Goal: Entertainment & Leisure: Browse casually

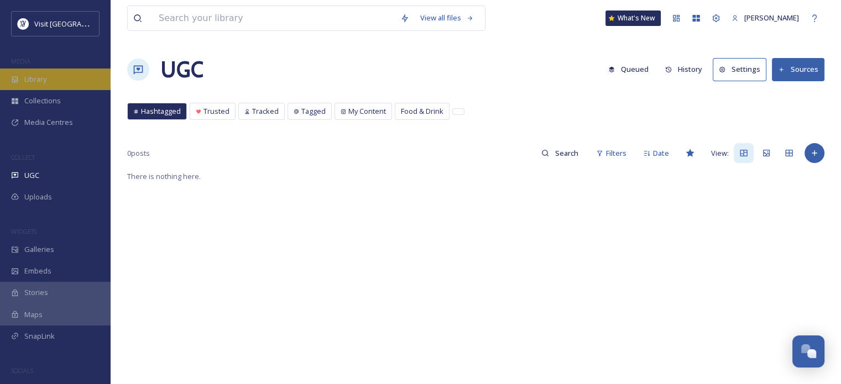
click at [35, 82] on span "Library" at bounding box center [35, 79] width 22 height 11
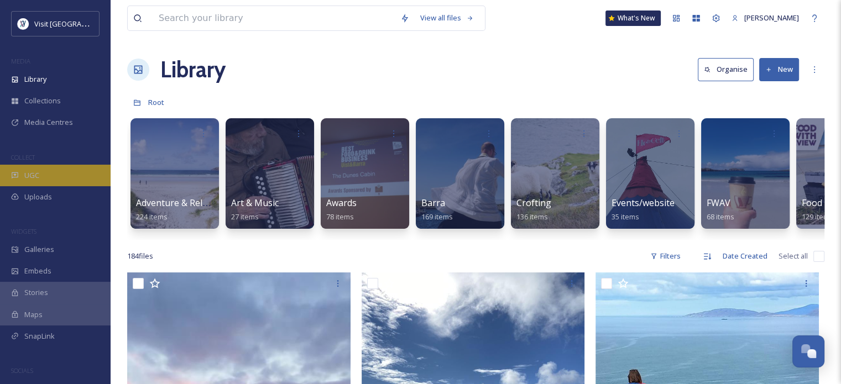
click at [34, 173] on span "UGC" at bounding box center [31, 175] width 15 height 11
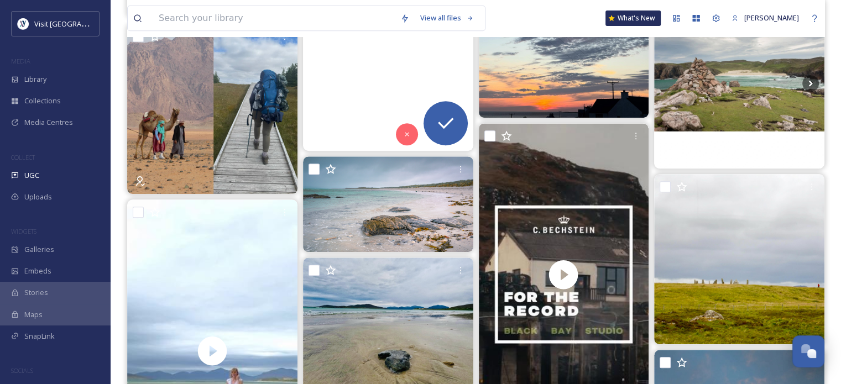
scroll to position [553, 0]
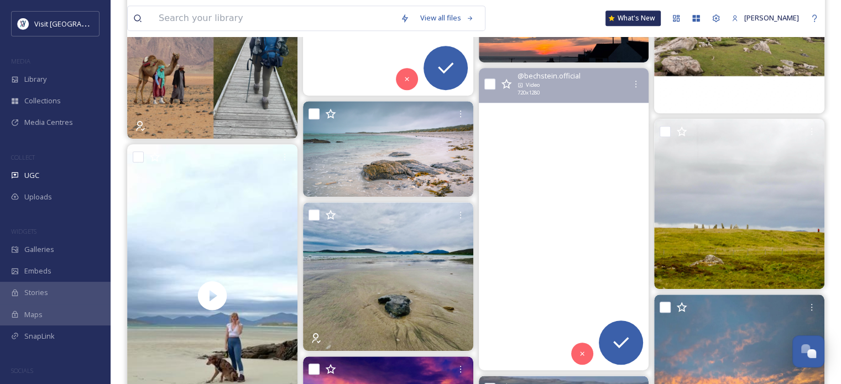
click at [562, 225] on video "black_bay_studio is a studio like no other. “When you come here for the first t…" at bounding box center [563, 219] width 170 height 303
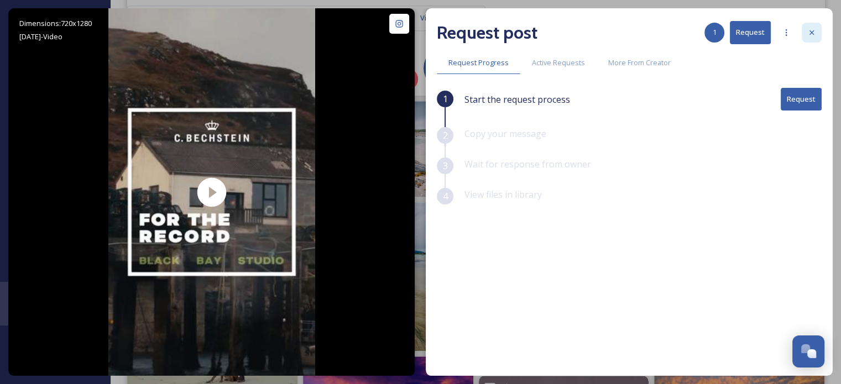
click at [811, 32] on icon at bounding box center [811, 32] width 9 height 9
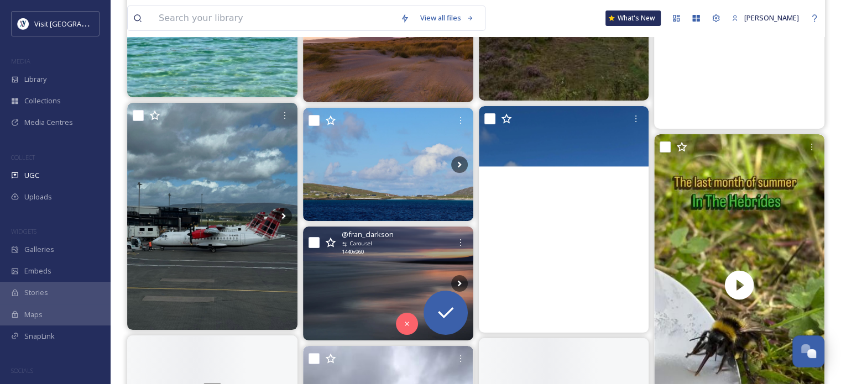
scroll to position [3981, 0]
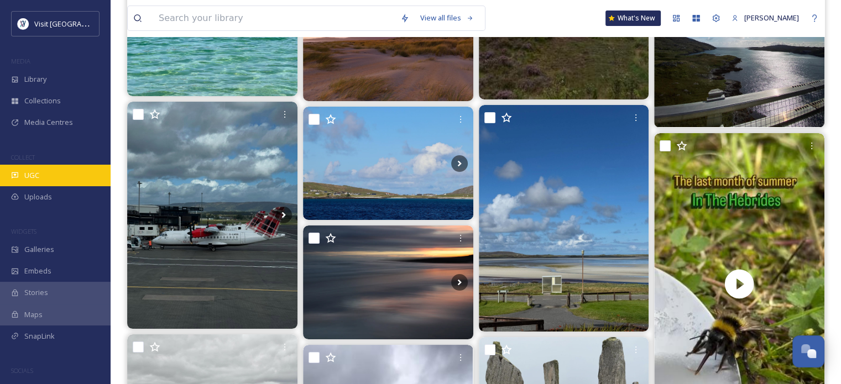
click at [38, 165] on div "UGC" at bounding box center [55, 176] width 111 height 22
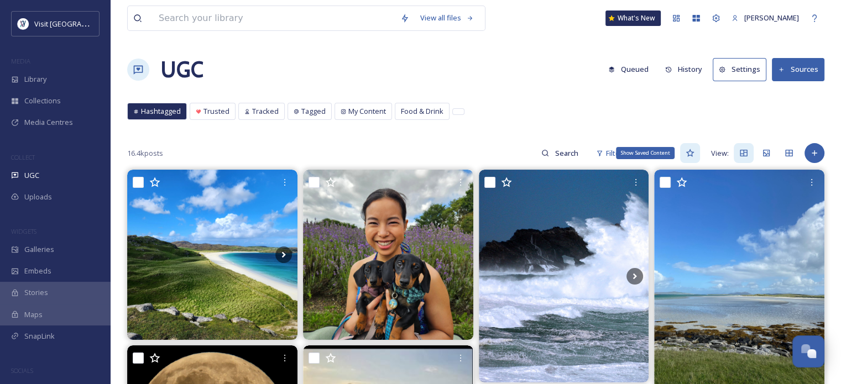
click at [691, 154] on icon at bounding box center [690, 153] width 9 height 9
